Goal: Check status: Check status

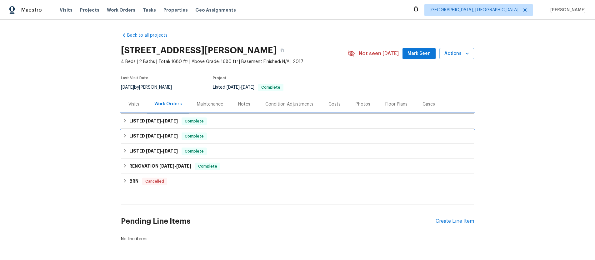
click at [128, 121] on div "LISTED [DATE] - [DATE] Complete" at bounding box center [298, 121] width 350 height 8
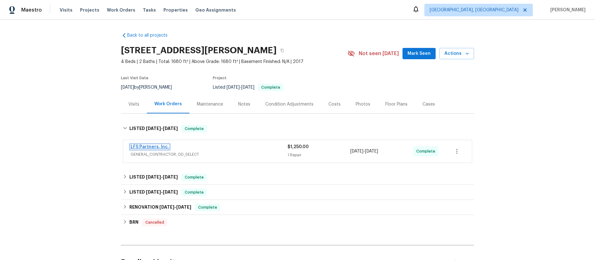
click at [147, 147] on link "LFS Partners, Inc." at bounding box center [150, 146] width 38 height 4
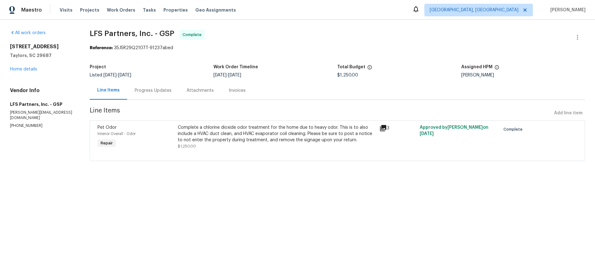
click at [384, 129] on icon at bounding box center [384, 128] width 8 height 8
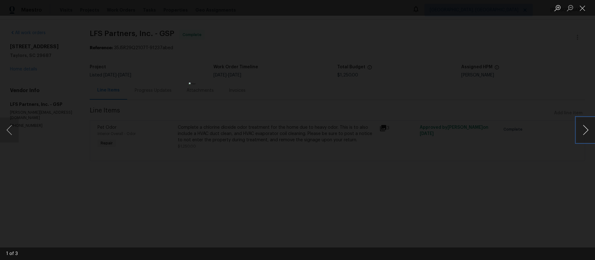
click at [587, 130] on button "Next image" at bounding box center [586, 129] width 19 height 25
click at [586, 132] on button "Next image" at bounding box center [586, 129] width 19 height 25
click at [390, 84] on div "Lightbox" at bounding box center [297, 130] width 595 height 260
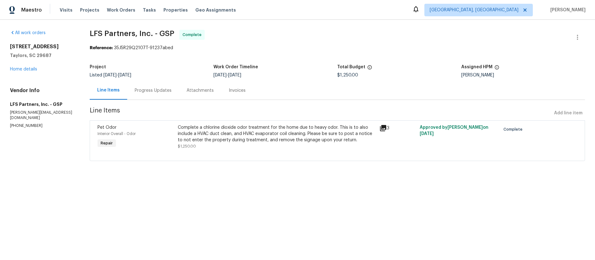
click at [239, 90] on div "Invoices" at bounding box center [237, 90] width 17 height 6
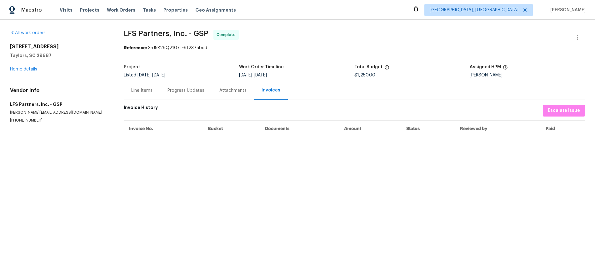
click at [149, 91] on div "Line Items" at bounding box center [141, 90] width 21 height 6
